Goal: Information Seeking & Learning: Learn about a topic

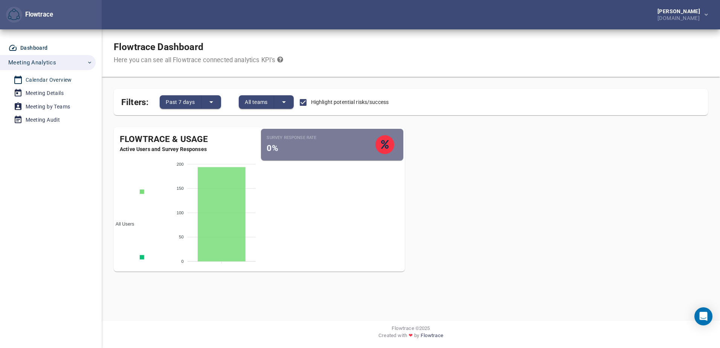
click at [73, 80] on span "Calendar Overview" at bounding box center [49, 79] width 70 height 9
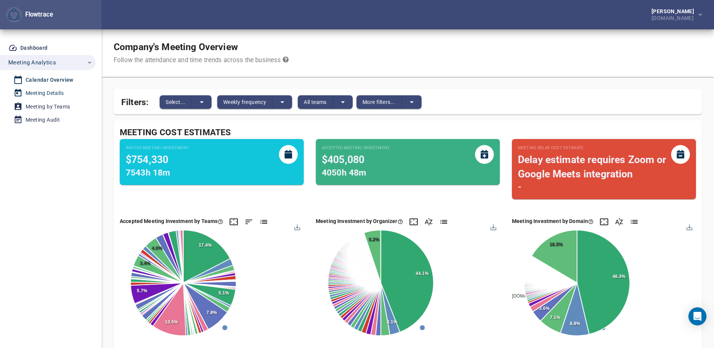
click at [34, 91] on div "Meeting Details" at bounding box center [45, 92] width 38 height 9
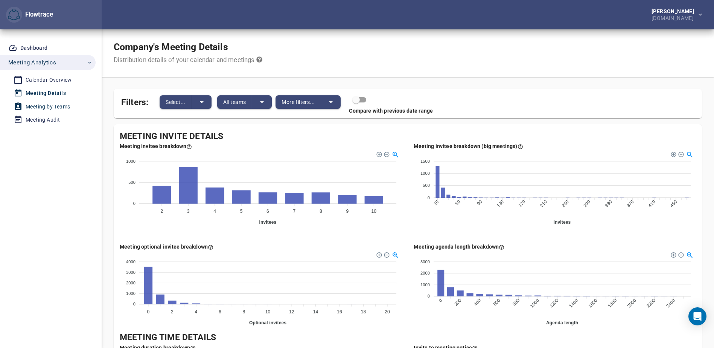
click at [42, 102] on div "Meeting by Teams" at bounding box center [48, 106] width 44 height 9
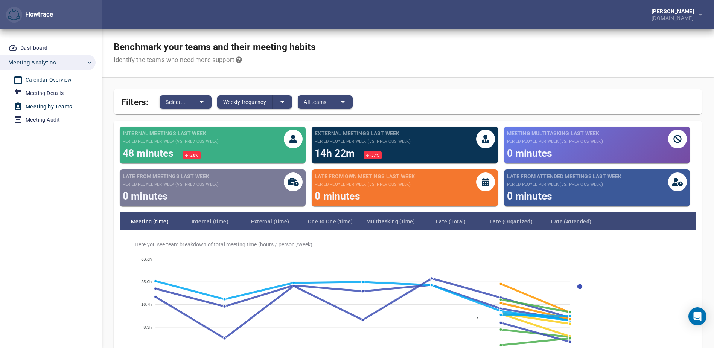
click at [50, 82] on div "Calendar Overview" at bounding box center [49, 79] width 46 height 9
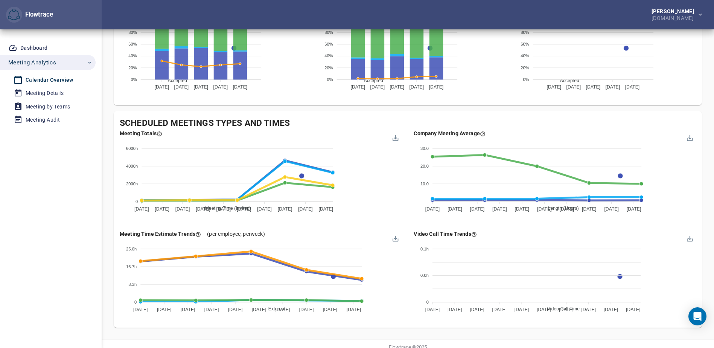
scroll to position [678, 0]
